Goal: Task Accomplishment & Management: Use online tool/utility

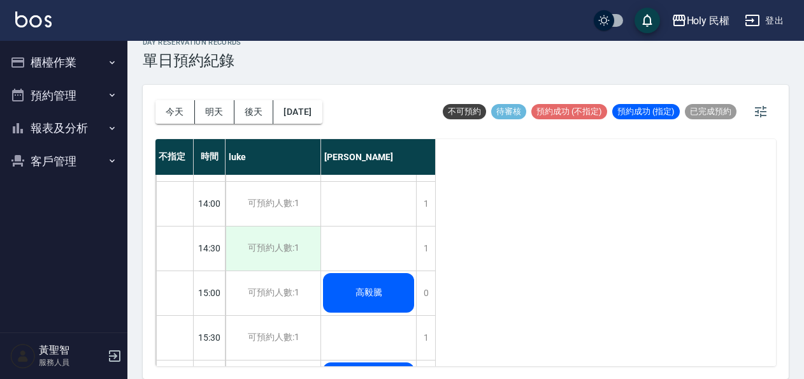
scroll to position [191, 0]
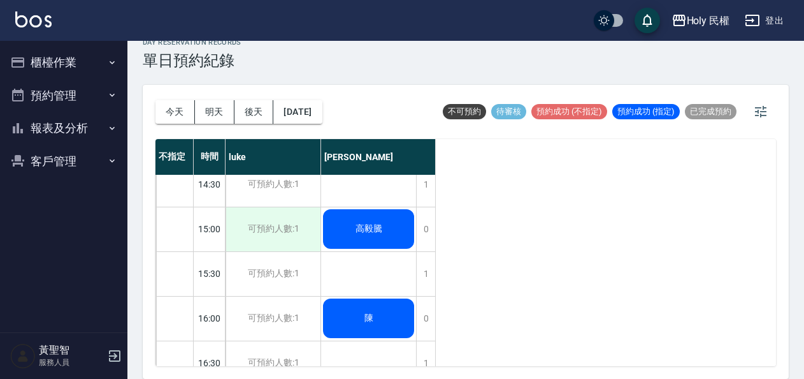
click at [268, 226] on div "可預約人數:1" at bounding box center [273, 229] width 95 height 44
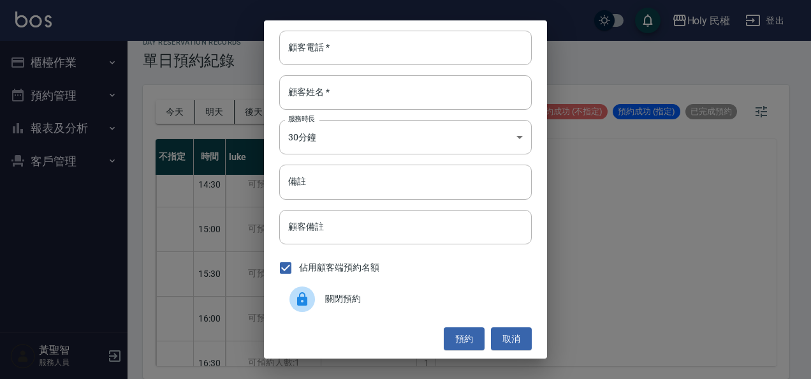
click at [333, 302] on span "關閉預約" at bounding box center [423, 298] width 196 height 13
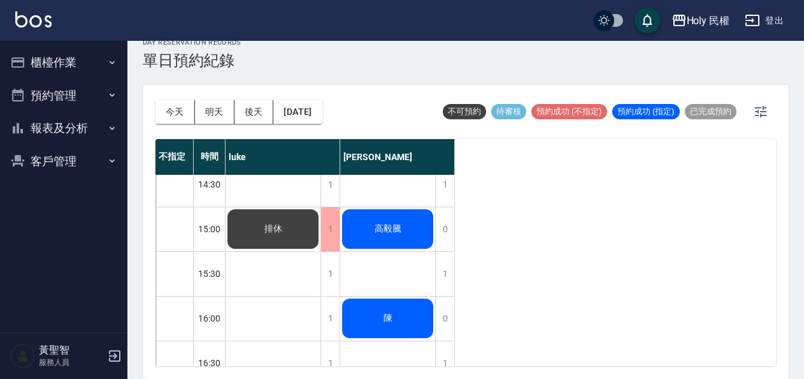
scroll to position [0, 0]
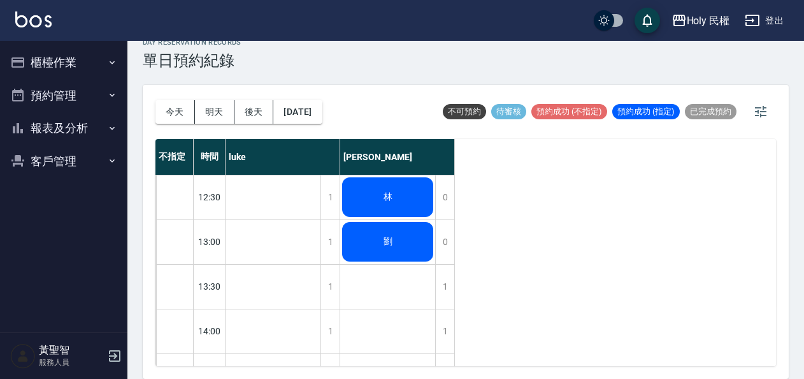
click at [372, 209] on div "林" at bounding box center [387, 196] width 95 height 43
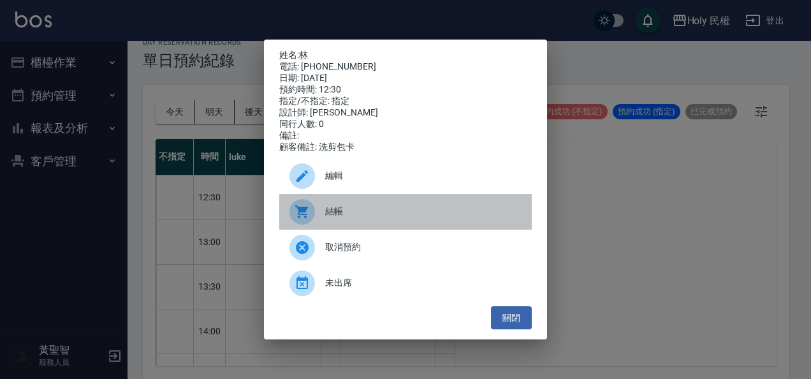
click at [365, 210] on span "結帳" at bounding box center [423, 211] width 196 height 13
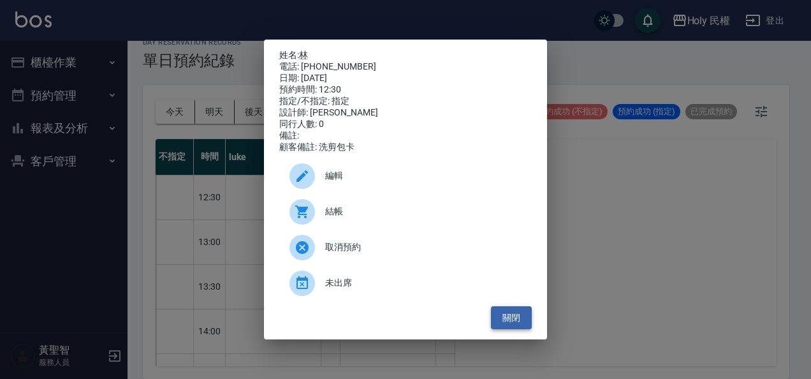
click at [518, 316] on button "關閉" at bounding box center [511, 318] width 41 height 24
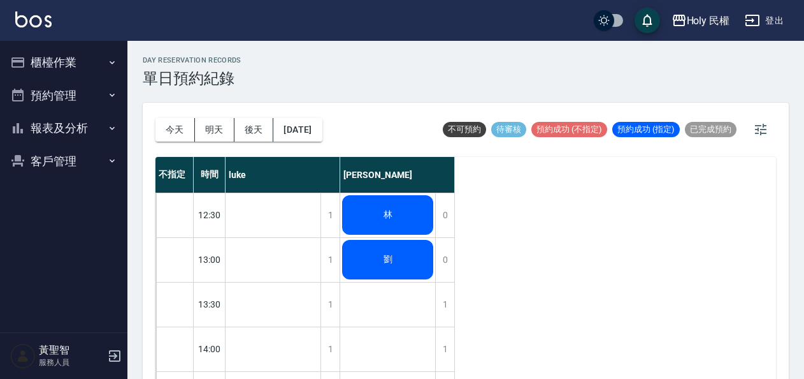
scroll to position [18, 0]
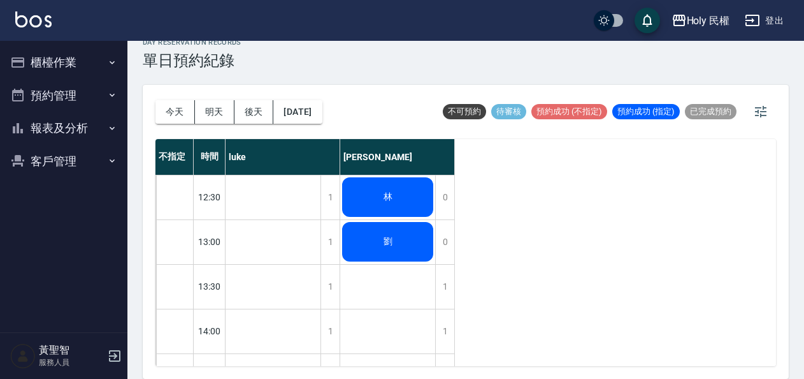
click at [371, 249] on div "劉" at bounding box center [387, 241] width 95 height 43
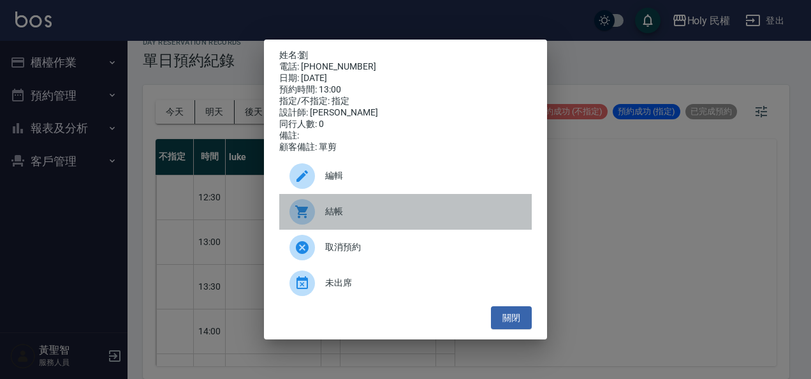
click at [358, 212] on span "結帳" at bounding box center [423, 211] width 196 height 13
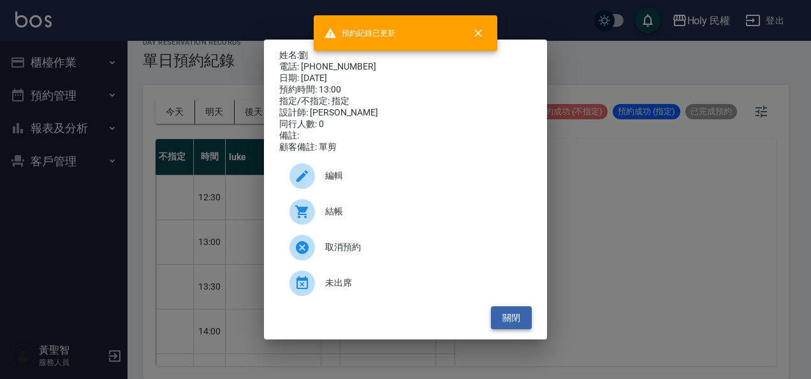
click at [521, 321] on button "關閉" at bounding box center [511, 318] width 41 height 24
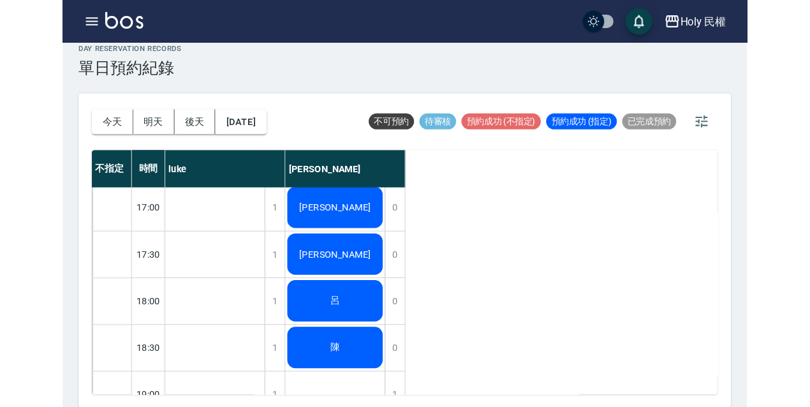
scroll to position [6, 0]
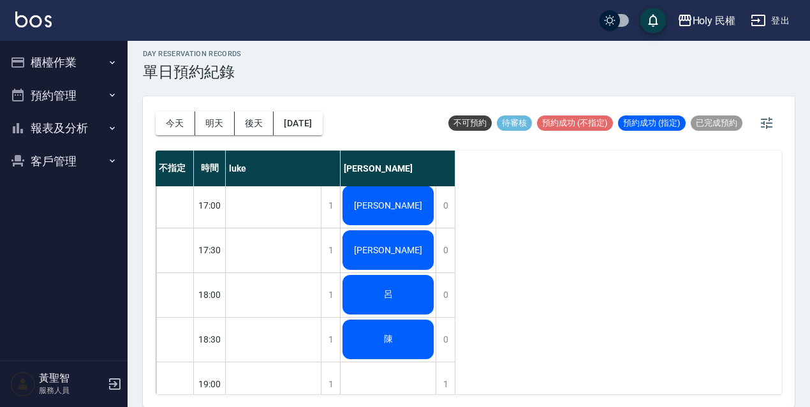
click at [75, 61] on button "櫃檯作業" at bounding box center [63, 62] width 117 height 33
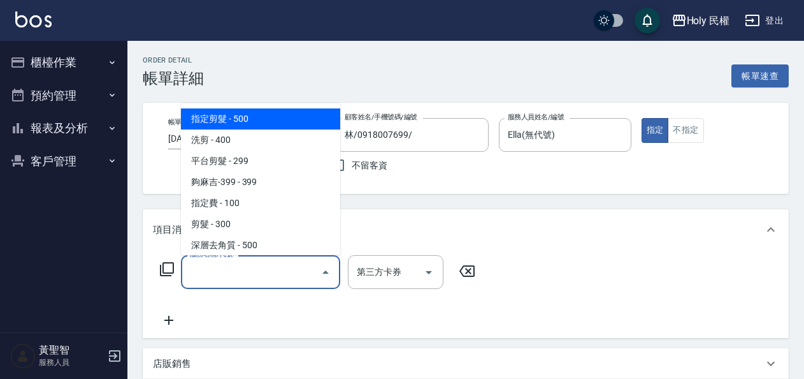
click at [263, 121] on span "指定剪髮 - 500" at bounding box center [260, 118] width 159 height 21
type input "指定剪髮(1)"
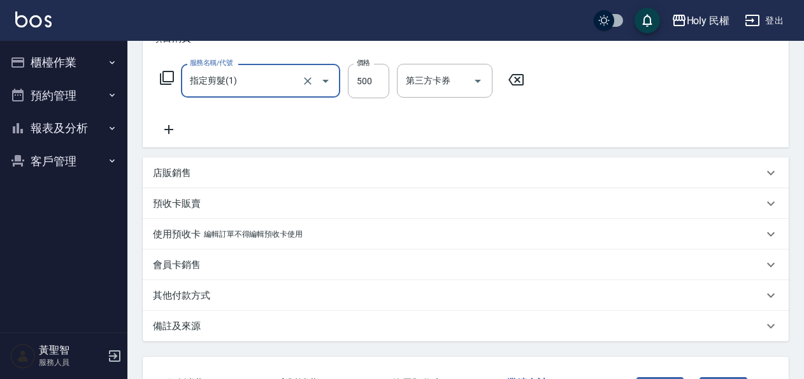
scroll to position [290, 0]
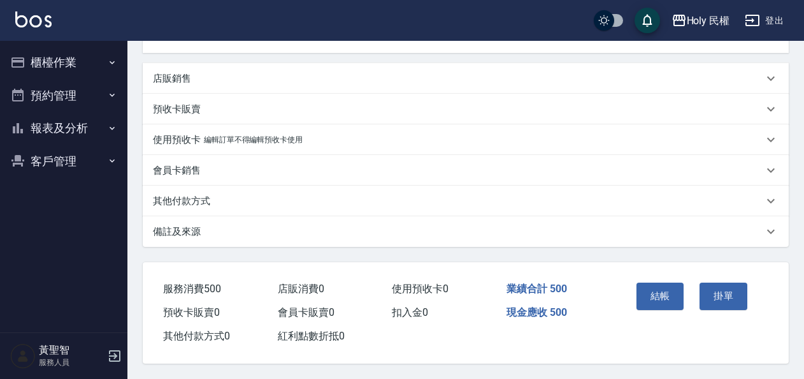
click at [396, 233] on div "備註及來源" at bounding box center [466, 231] width 646 height 31
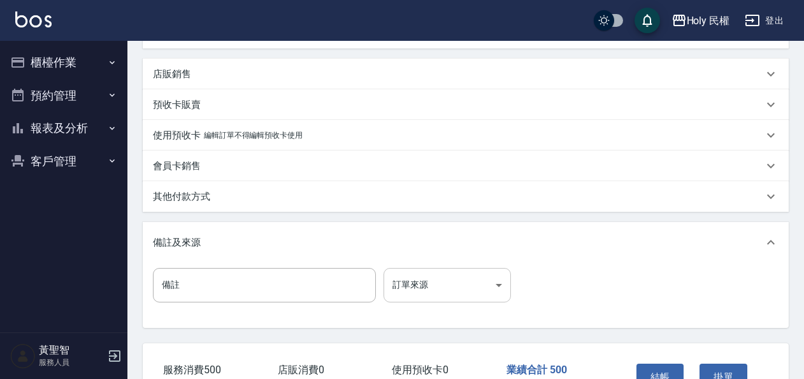
click at [416, 280] on body "Holy 民權 登出 櫃檯作業 打帳單 帳單列表 營業儀表板 現場電腦打卡 預約管理 預約管理 單日預約紀錄 單週預約紀錄 報表及分析 報表目錄 店家日報表 …" at bounding box center [402, 85] width 804 height 750
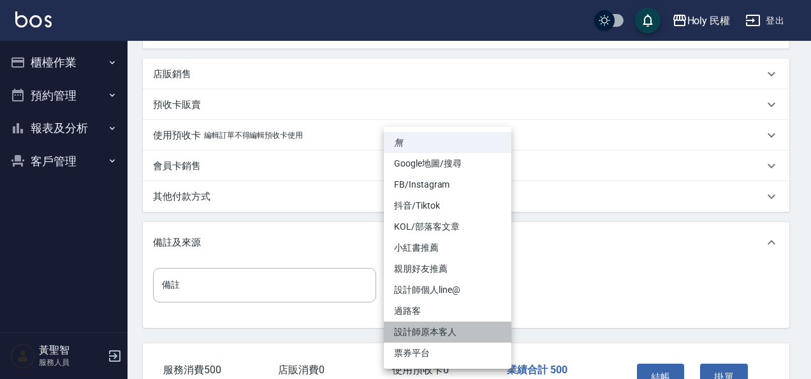
click at [439, 330] on li "設計師原本客人" at bounding box center [447, 331] width 127 height 21
type input "設計師原本客人"
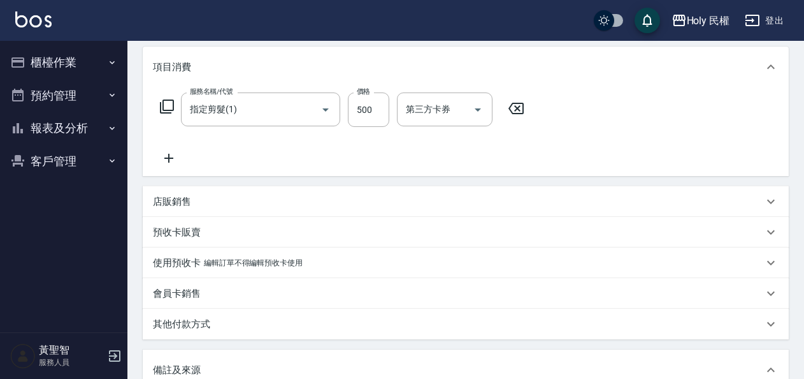
scroll to position [0, 0]
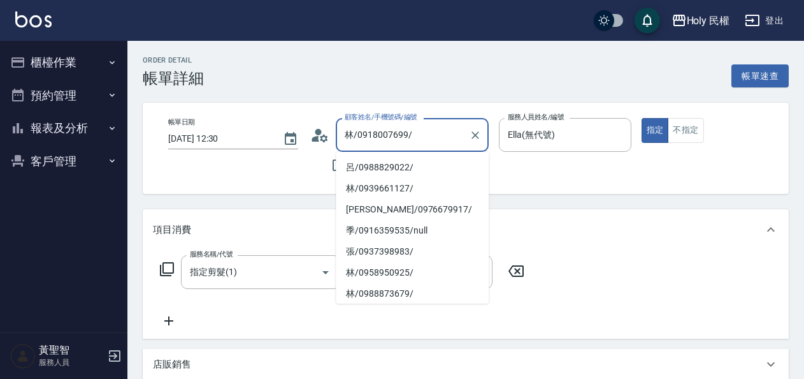
drag, startPoint x: 360, startPoint y: 135, endPoint x: 405, endPoint y: 133, distance: 46.0
click at [405, 133] on input "林/0918007699/" at bounding box center [403, 135] width 122 height 22
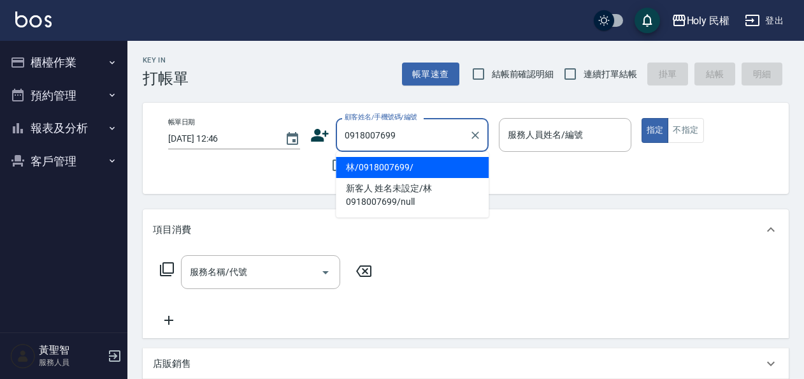
click at [421, 162] on li "林/0918007699/" at bounding box center [412, 167] width 153 height 21
type input "林/0918007699/"
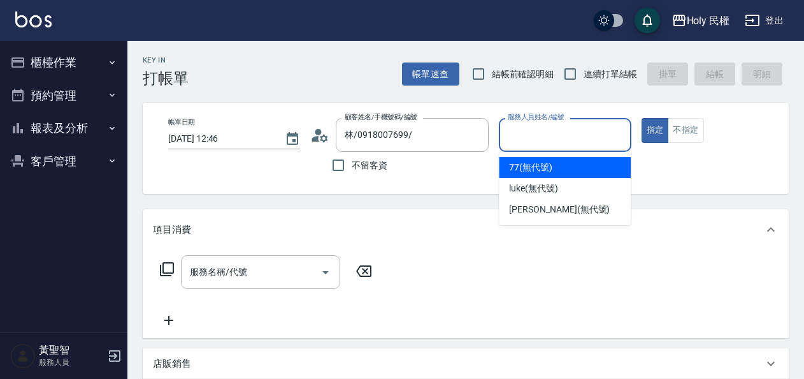
click at [559, 139] on input "服務人員姓名/編號" at bounding box center [565, 135] width 120 height 22
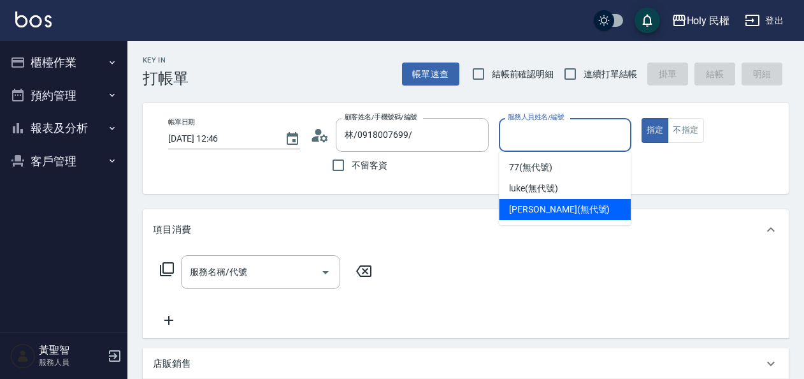
click at [557, 202] on div "Ella (無代號)" at bounding box center [565, 209] width 132 height 21
type input "Ella(無代號)"
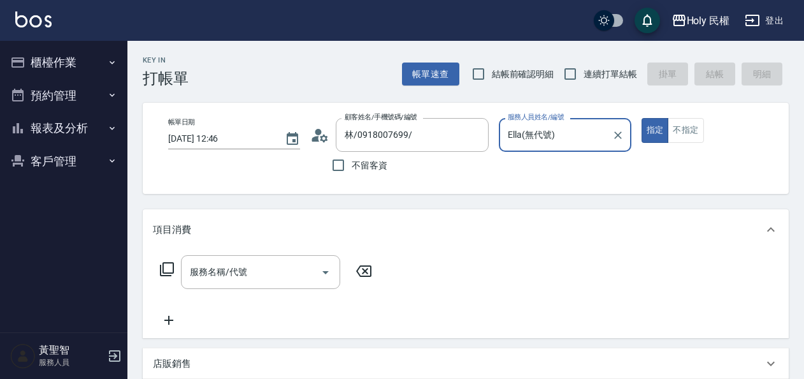
scroll to position [127, 0]
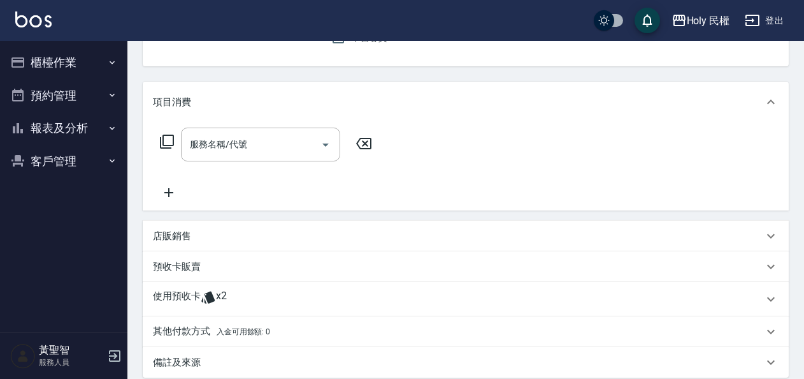
click at [186, 296] on p "使用預收卡" at bounding box center [177, 298] width 48 height 19
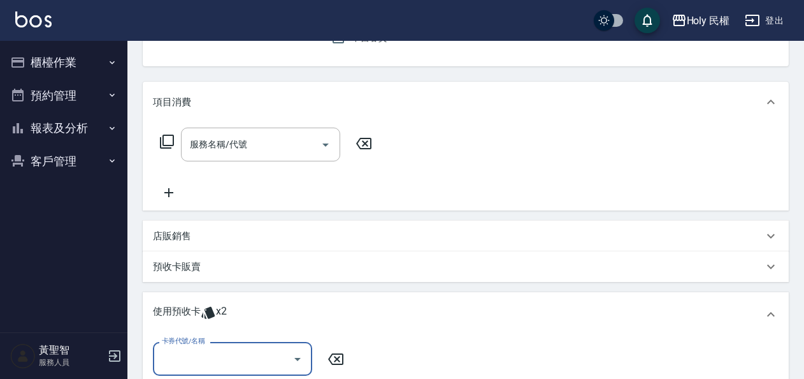
scroll to position [0, 0]
click at [227, 361] on input "卡券代號/名稱" at bounding box center [223, 358] width 129 height 22
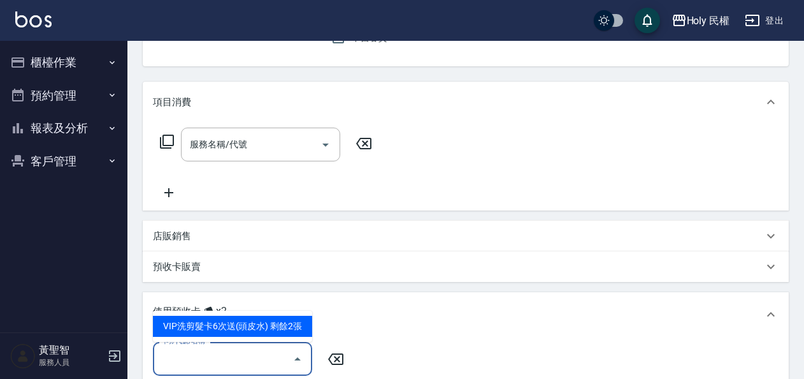
click at [223, 320] on div "VIP洗剪髮卡6次送(頭皮水) 剩餘2張" at bounding box center [232, 326] width 159 height 21
type input "VIP洗剪髮卡6次送(頭皮水)"
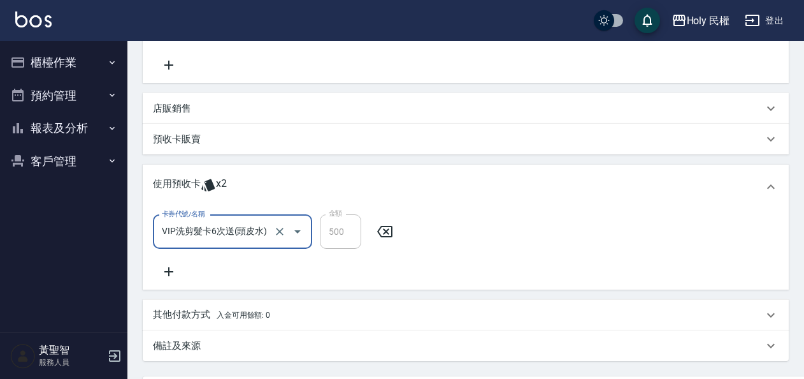
scroll to position [380, 0]
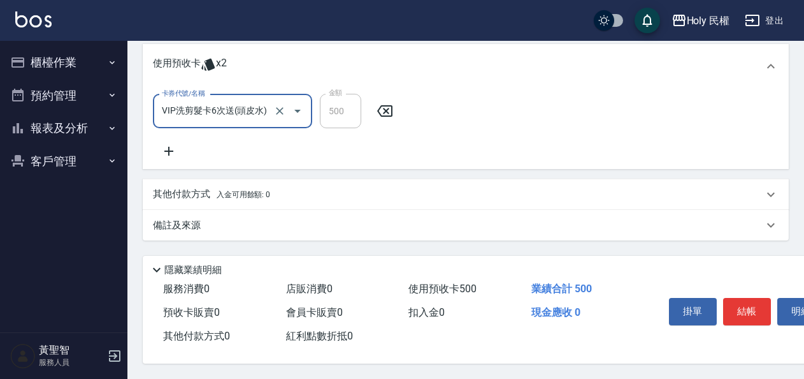
click at [624, 219] on div "備註及來源" at bounding box center [458, 225] width 611 height 13
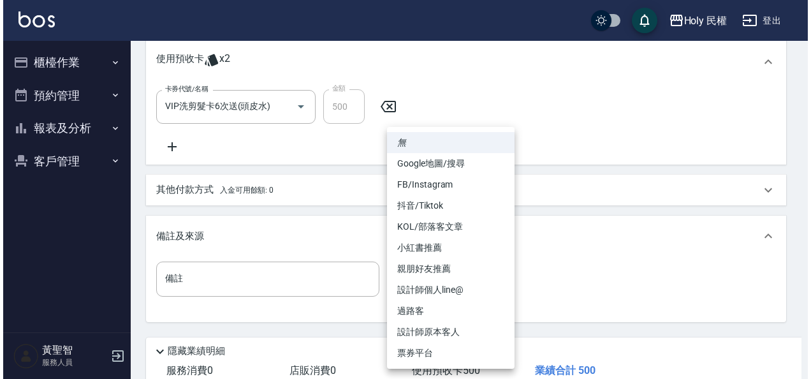
click at [437, 287] on body "Holy 民權 登出 櫃檯作業 打帳單 帳單列表 營業儀表板 現場電腦打卡 預約管理 預約管理 單日預約紀錄 單週預約紀錄 報表及分析 報表目錄 店家日報表 …" at bounding box center [402, 40] width 804 height 840
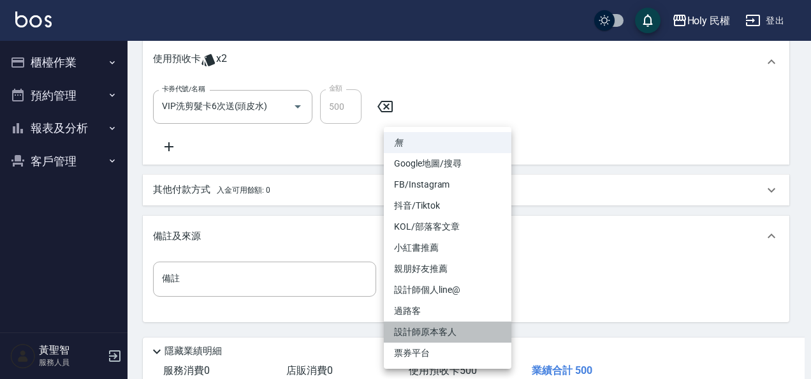
click at [437, 339] on li "設計師原本客人" at bounding box center [447, 331] width 127 height 21
type input "設計師原本客人"
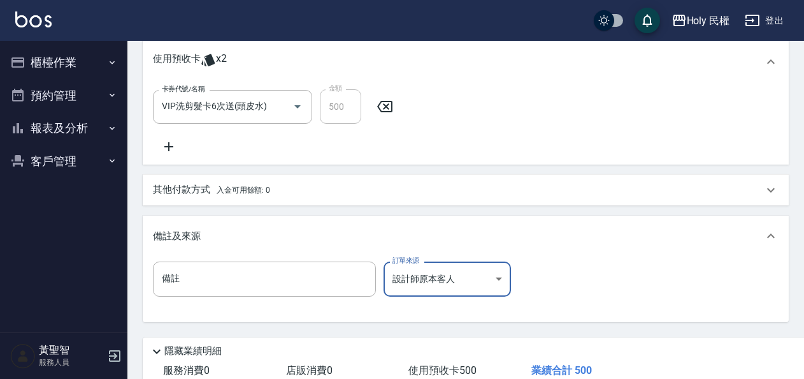
scroll to position [465, 0]
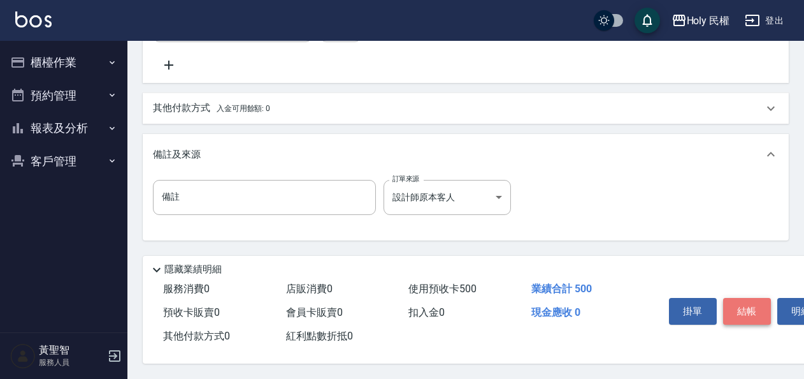
click at [742, 303] on button "結帳" at bounding box center [747, 311] width 48 height 27
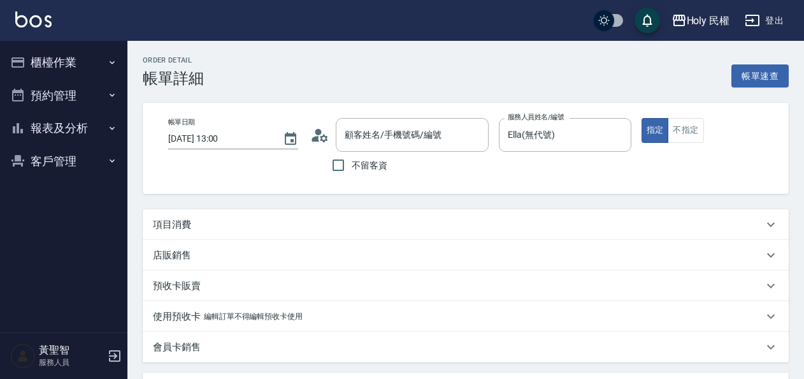
click at [352, 222] on div "項目消費" at bounding box center [458, 224] width 611 height 13
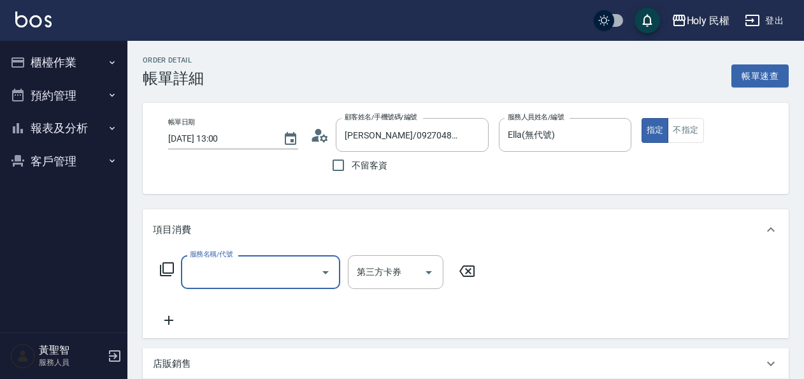
type input "劉/0927048081/"
click at [249, 266] on input "服務名稱/代號" at bounding box center [251, 272] width 129 height 22
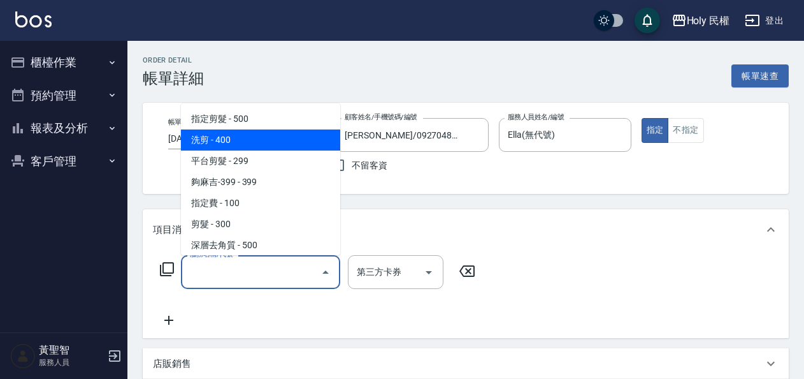
click at [205, 134] on span "洗剪 - 400" at bounding box center [260, 139] width 159 height 21
type input "洗剪(3)"
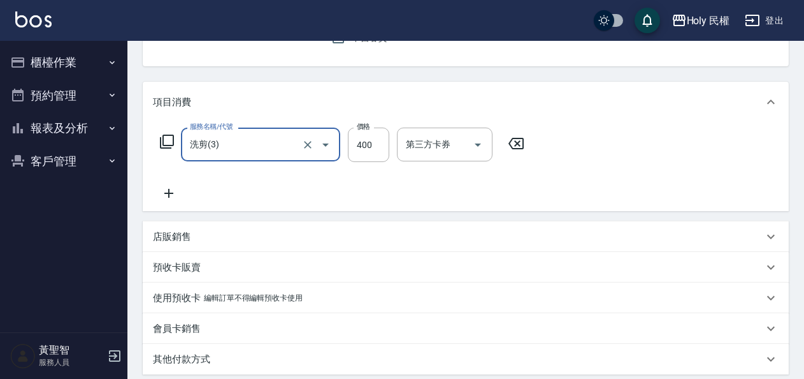
scroll to position [255, 0]
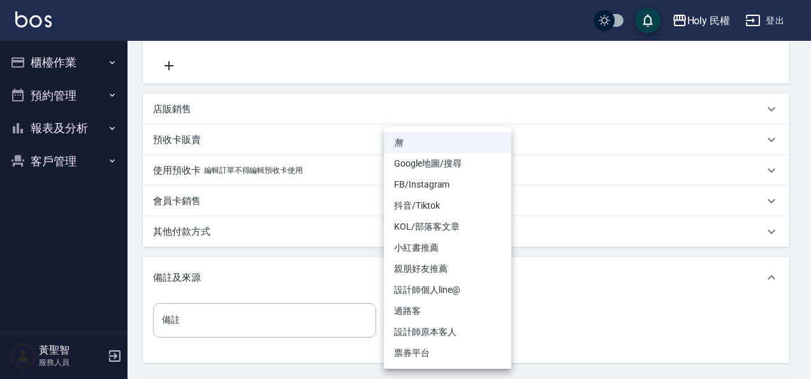
click at [425, 322] on body "Holy 民權 登出 櫃檯作業 打帳單 帳單列表 營業儀表板 現場電腦打卡 預約管理 預約管理 單日預約紀錄 單週預約紀錄 報表及分析 報表目錄 店家日報表 …" at bounding box center [405, 120] width 811 height 750
click at [435, 340] on li "設計師原本客人" at bounding box center [447, 331] width 127 height 21
type input "設計師原本客人"
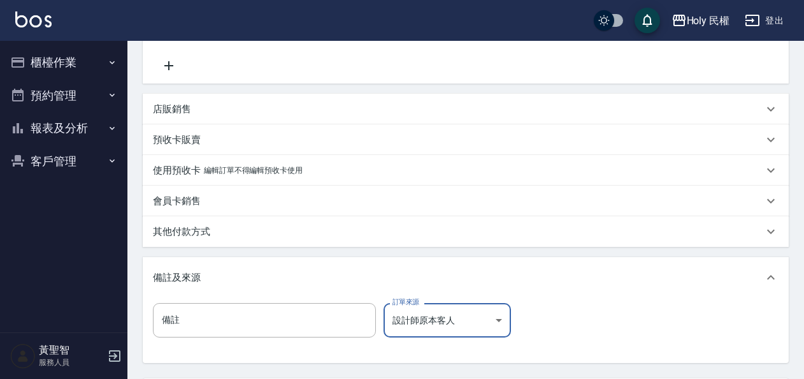
scroll to position [375, 0]
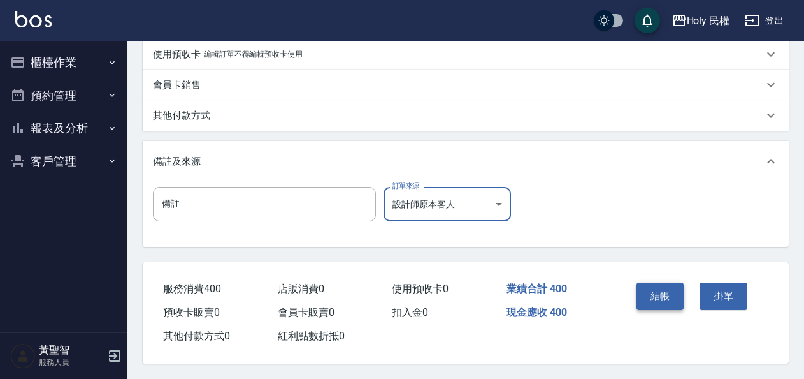
click at [652, 290] on button "結帳" at bounding box center [661, 295] width 48 height 27
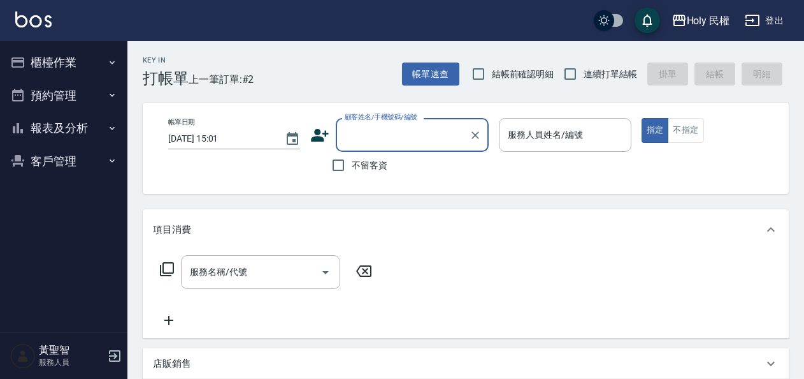
type input "ㄢ"
click at [391, 164] on li "孫/0987683401/" at bounding box center [412, 167] width 153 height 21
type input "孫/0987683401/"
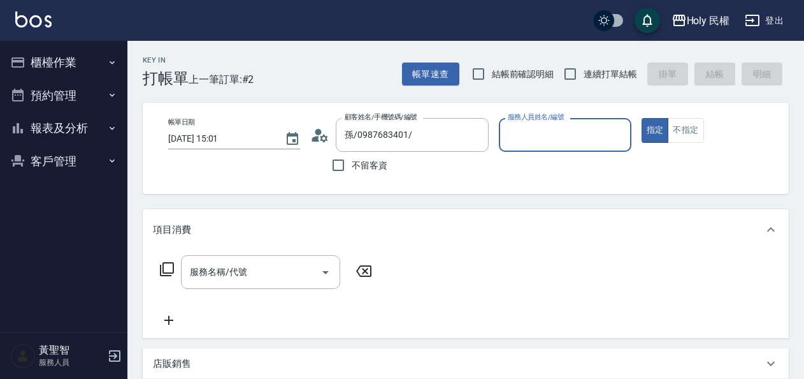
click at [542, 136] on input "服務人員姓名/編號" at bounding box center [565, 135] width 120 height 22
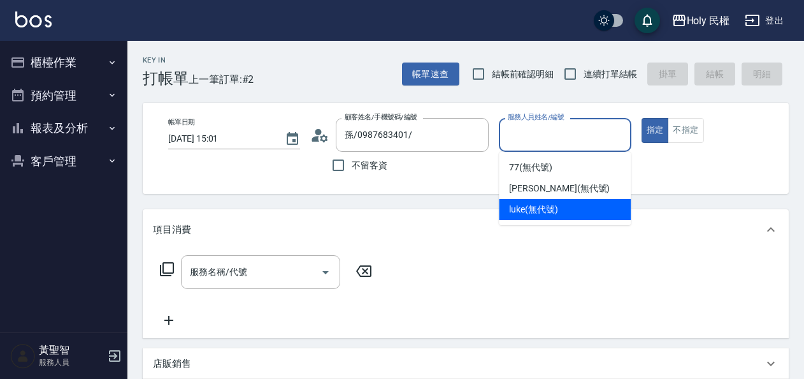
click at [534, 215] on span "luke (無代號)" at bounding box center [533, 209] width 49 height 13
type input "luke(無代號)"
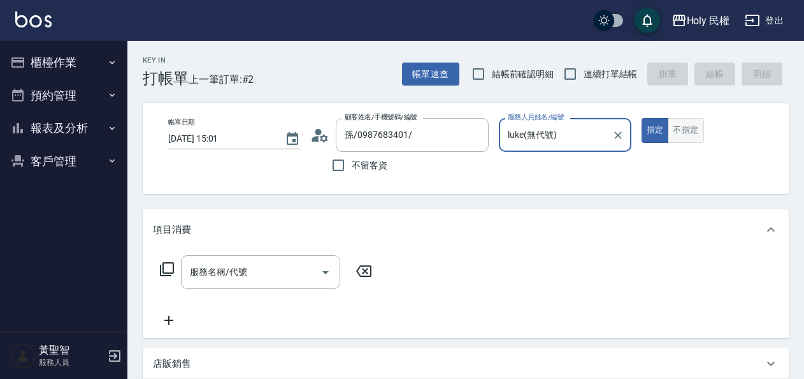
click at [687, 127] on button "不指定" at bounding box center [686, 130] width 36 height 25
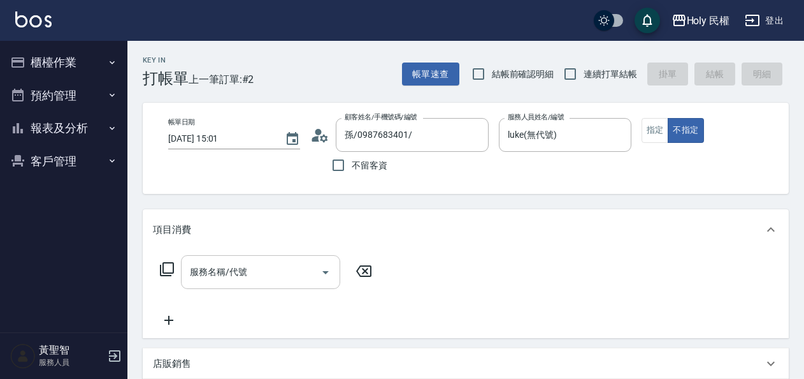
click at [224, 277] on input "服務名稱/代號" at bounding box center [251, 272] width 129 height 22
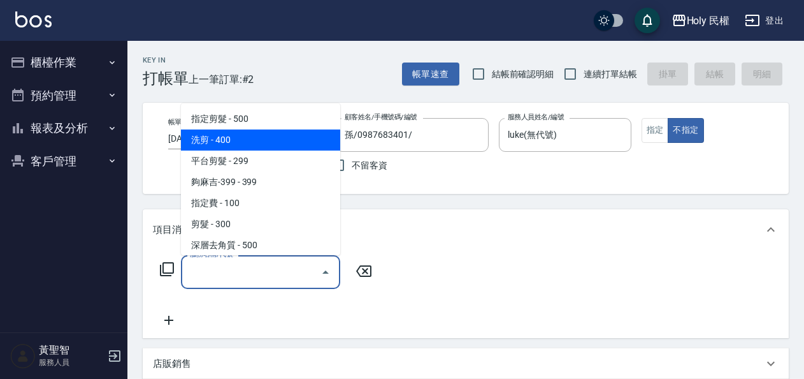
click at [231, 139] on span "洗剪 - 400" at bounding box center [260, 139] width 159 height 21
type input "洗剪(3)"
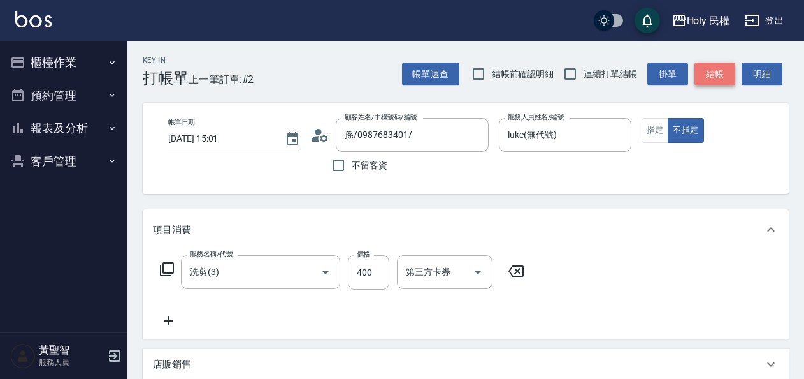
click at [718, 79] on button "結帳" at bounding box center [715, 74] width 41 height 24
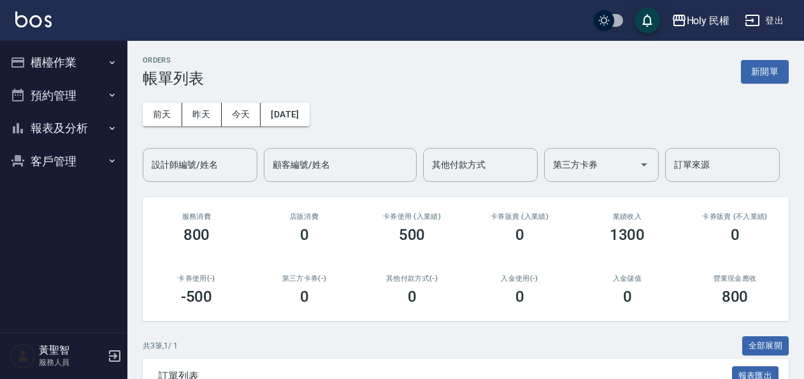
click at [76, 99] on button "預約管理" at bounding box center [63, 95] width 117 height 33
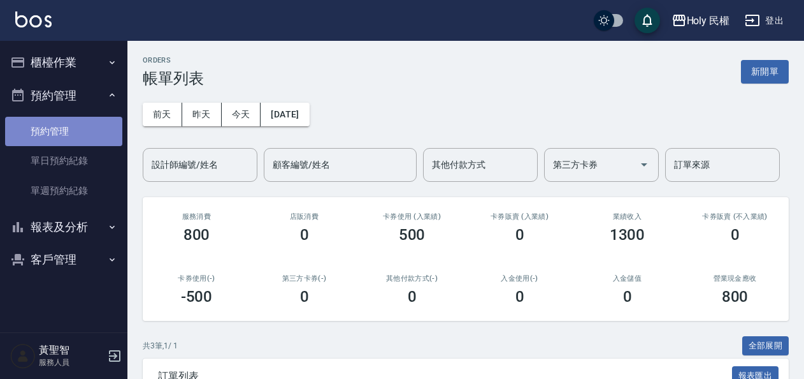
click at [69, 135] on link "預約管理" at bounding box center [63, 131] width 117 height 29
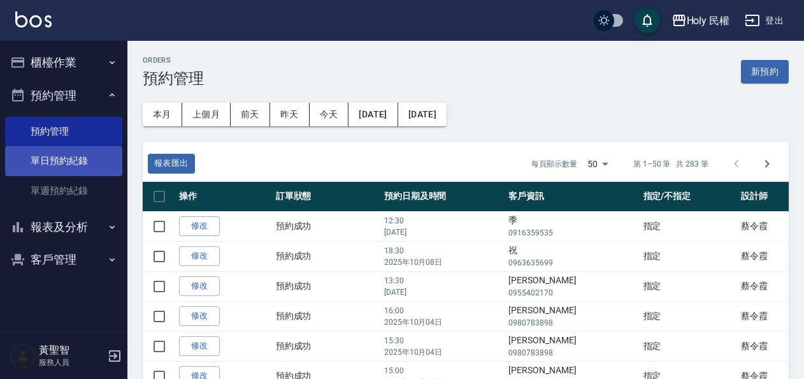
click at [62, 154] on link "單日預約紀錄" at bounding box center [63, 160] width 117 height 29
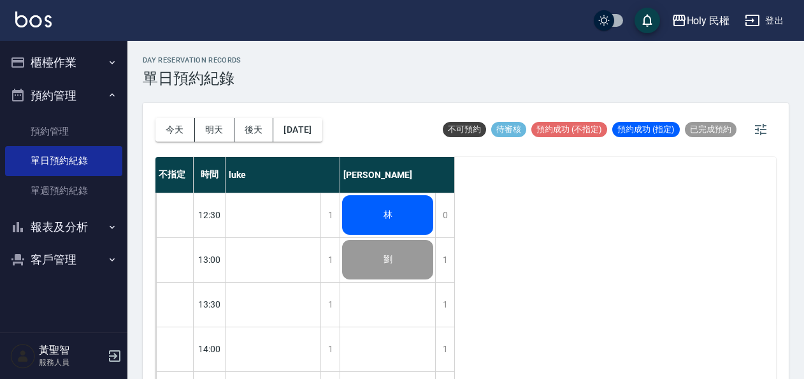
scroll to position [127, 0]
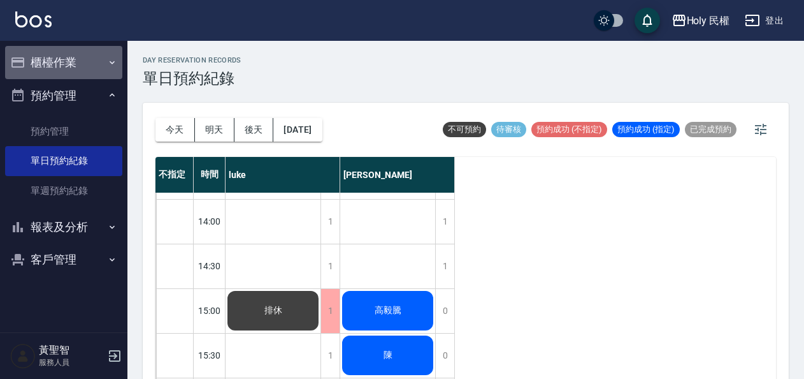
click at [72, 61] on button "櫃檯作業" at bounding box center [63, 62] width 117 height 33
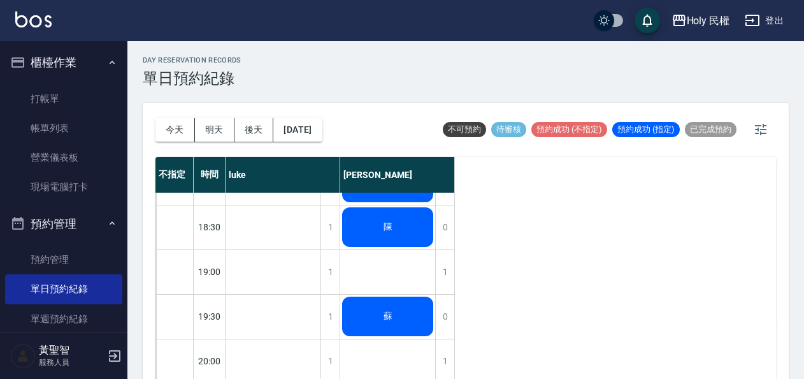
scroll to position [18, 0]
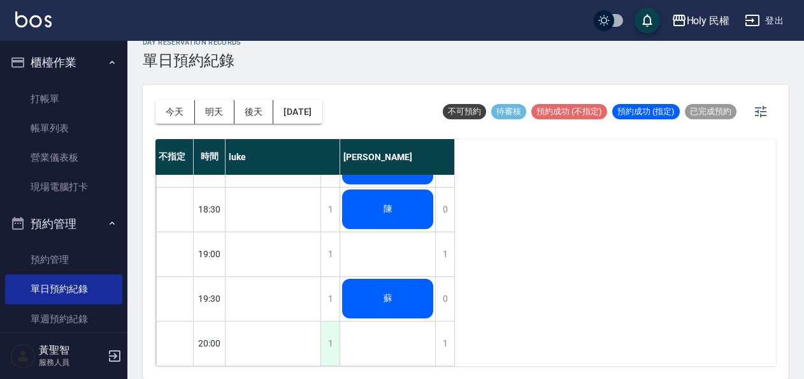
click at [333, 333] on div "1" at bounding box center [330, 343] width 19 height 44
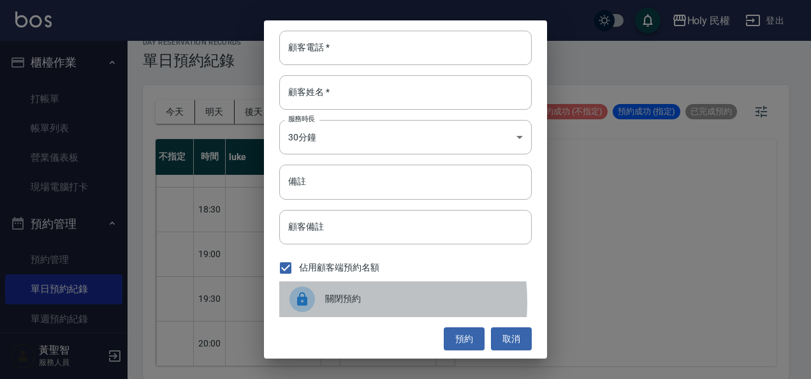
click at [317, 302] on div at bounding box center [307, 298] width 36 height 25
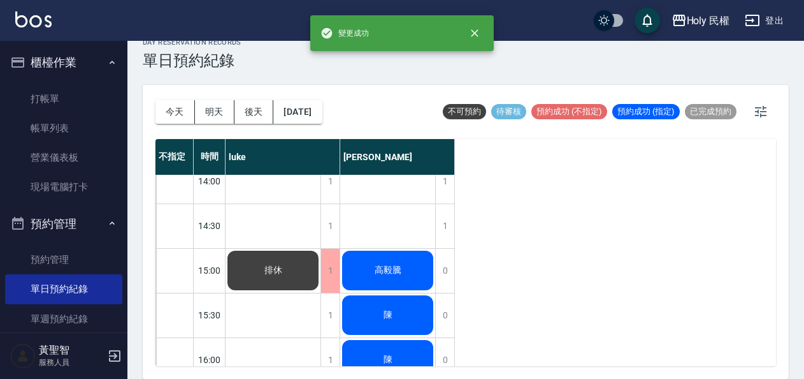
scroll to position [214, 0]
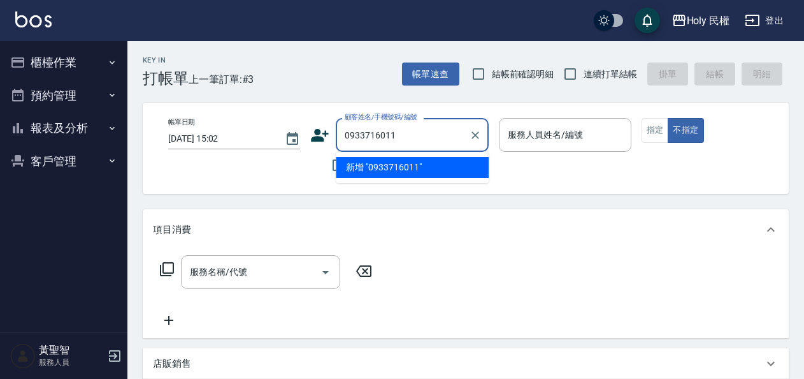
click at [409, 136] on input "0933716011" at bounding box center [403, 135] width 122 height 22
click at [412, 142] on input "0933762" at bounding box center [403, 135] width 122 height 22
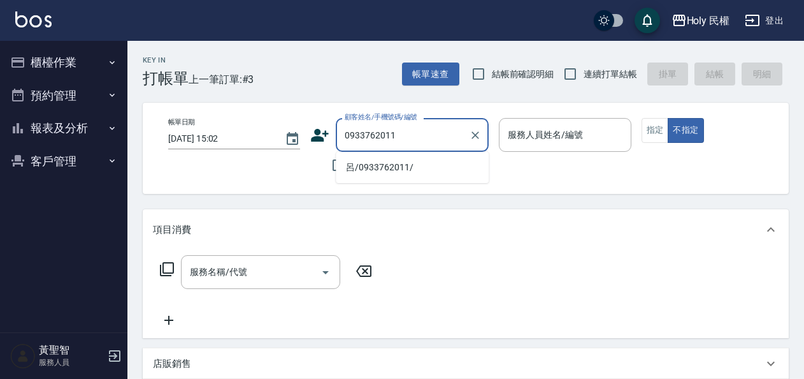
click at [411, 168] on li "呂/0933762011/" at bounding box center [412, 167] width 153 height 21
type input "呂/0933762011/"
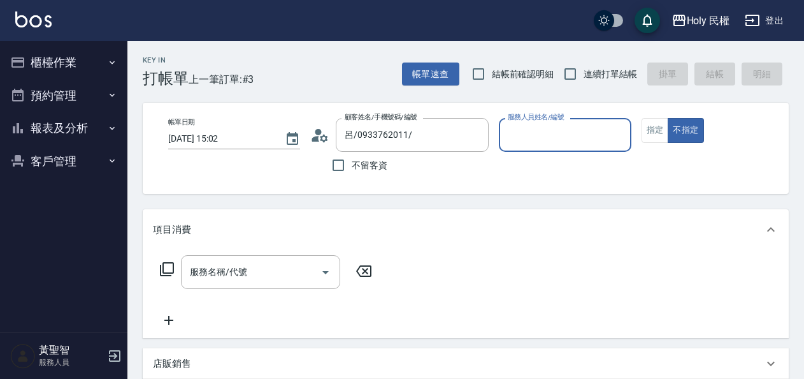
click at [564, 138] on input "服務人員姓名/編號" at bounding box center [565, 135] width 120 height 22
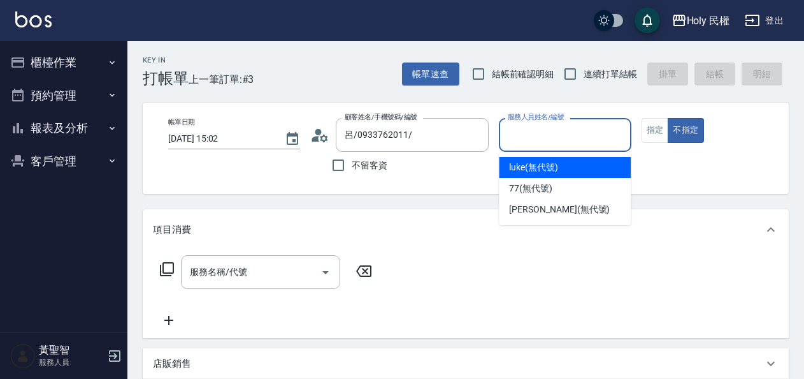
click at [543, 164] on span "luke (無代號)" at bounding box center [533, 167] width 49 height 13
type input "luke(無代號)"
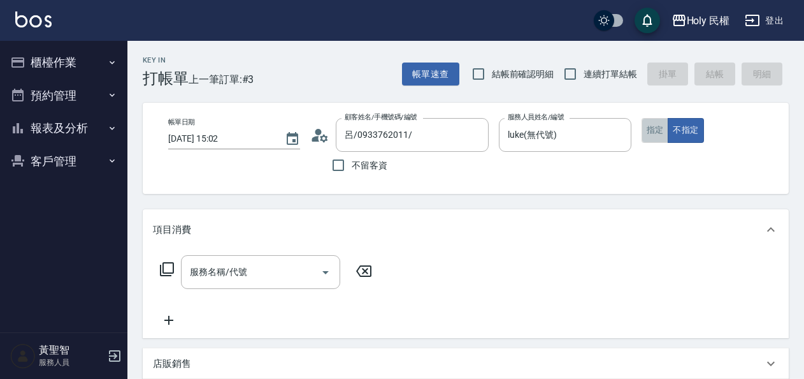
click at [654, 132] on button "指定" at bounding box center [655, 130] width 27 height 25
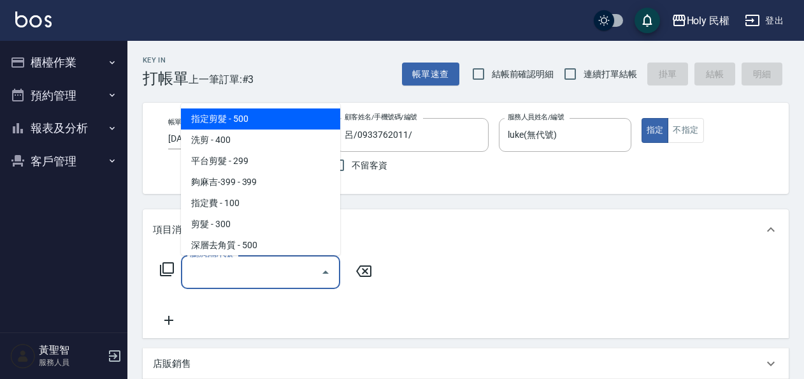
click at [218, 271] on div "服務名稱/代號 服務名稱/代號" at bounding box center [260, 272] width 159 height 34
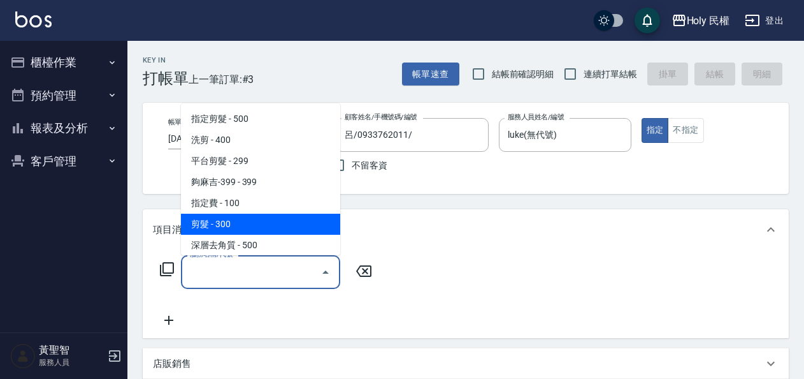
click at [224, 218] on span "剪髮 - 300" at bounding box center [260, 224] width 159 height 21
type input "剪髮(C02)"
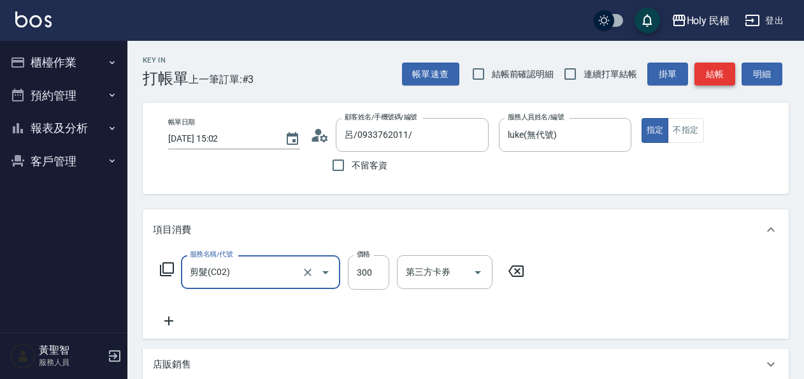
click at [710, 68] on button "結帳" at bounding box center [715, 74] width 41 height 24
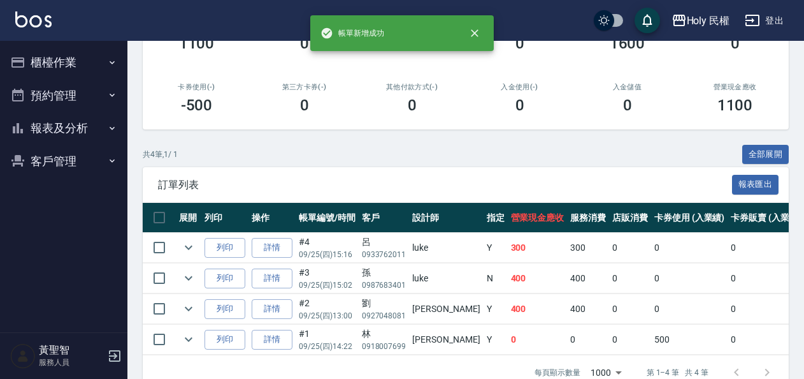
scroll to position [225, 0]
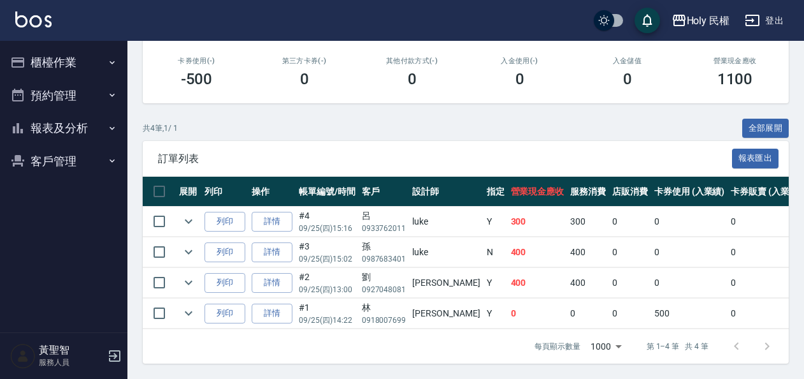
click at [55, 68] on button "櫃檯作業" at bounding box center [63, 62] width 117 height 33
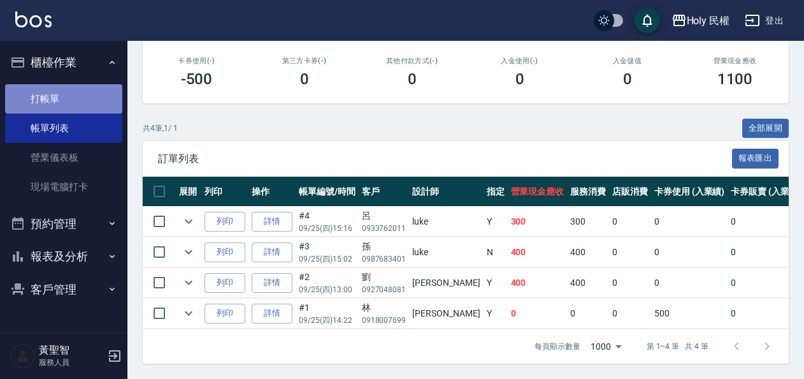
click at [55, 96] on link "打帳單" at bounding box center [63, 98] width 117 height 29
